Goal: Transaction & Acquisition: Purchase product/service

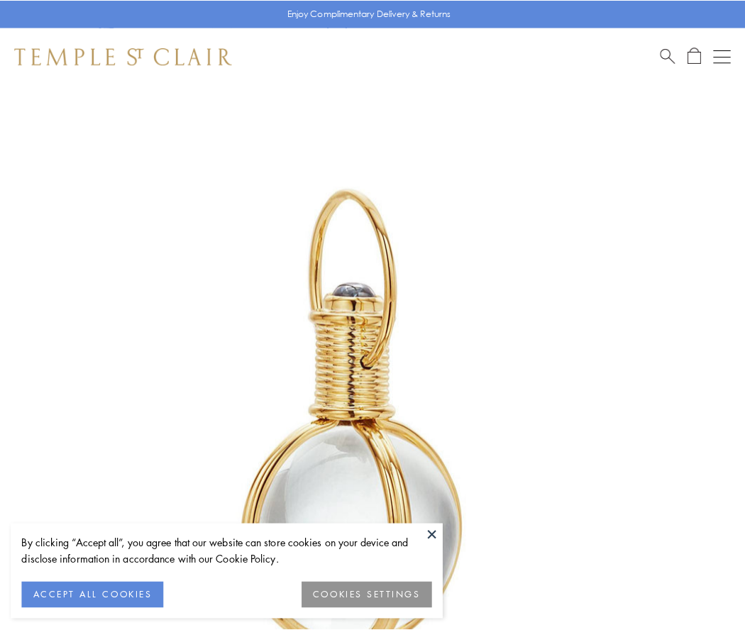
scroll to position [370, 0]
